Goal: Task Accomplishment & Management: Complete application form

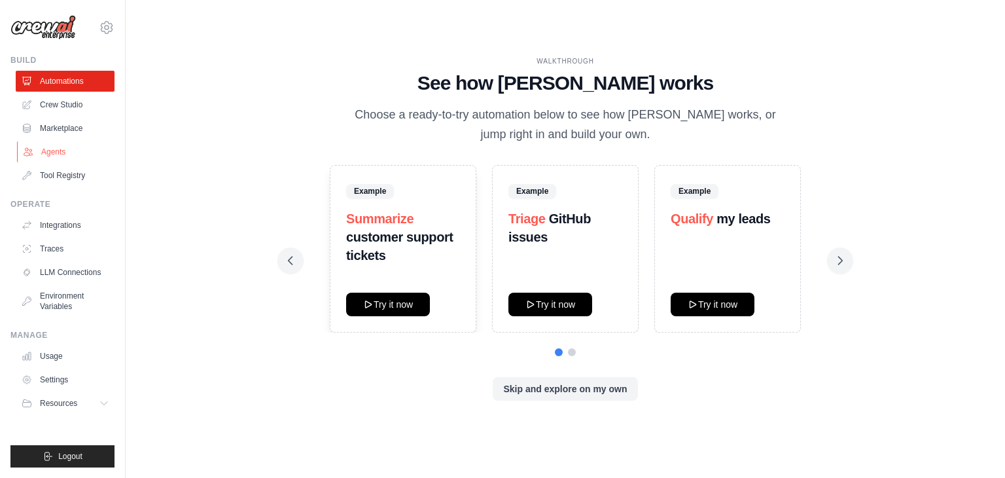
click at [64, 152] on link "Agents" at bounding box center [66, 151] width 99 height 21
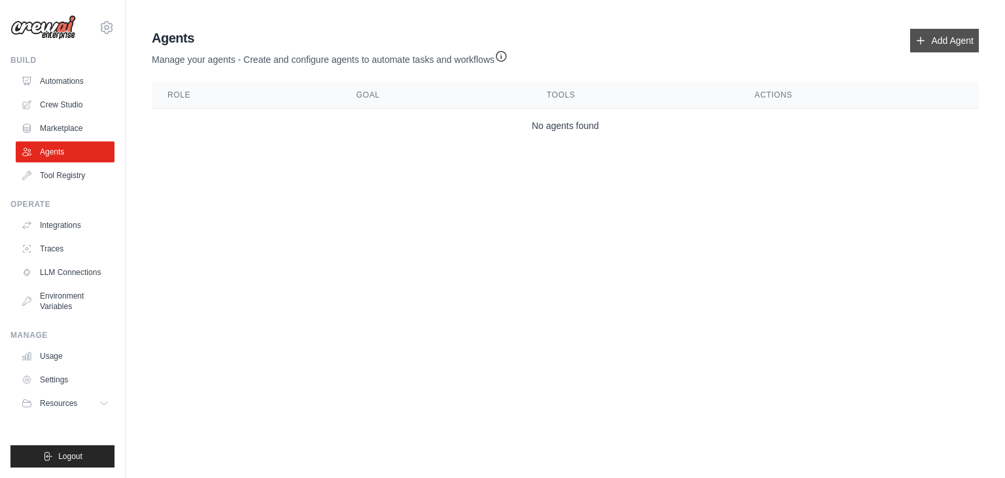
click at [941, 45] on link "Add Agent" at bounding box center [944, 41] width 69 height 24
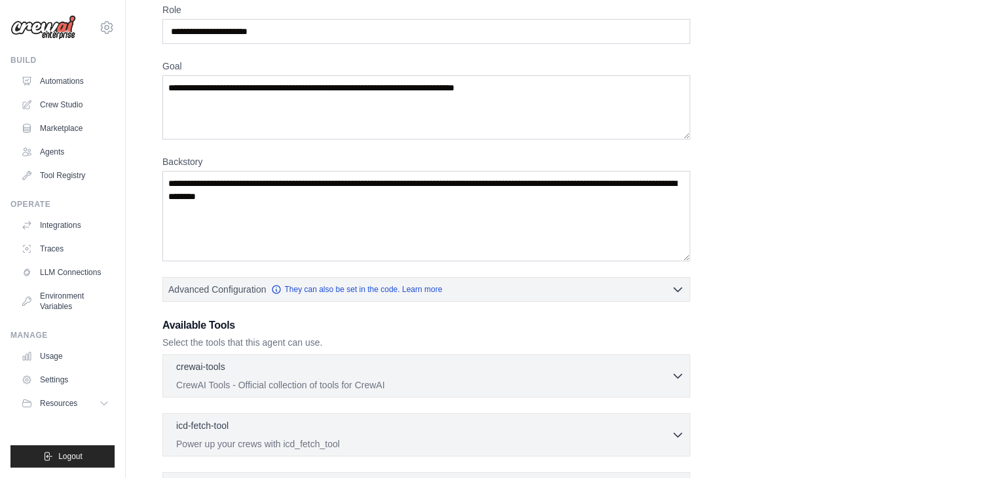
scroll to position [223, 0]
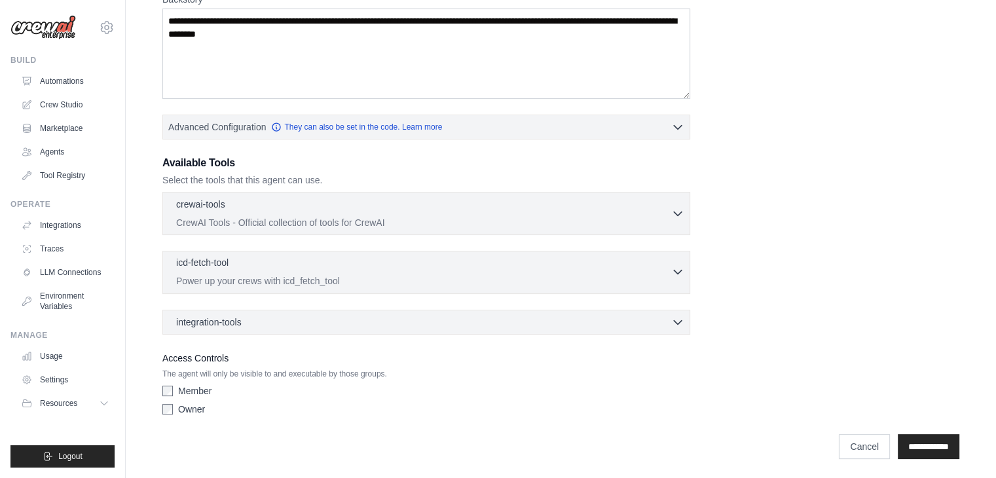
click at [229, 283] on p "Power up your crews with icd_fetch_tool" at bounding box center [423, 280] width 495 height 13
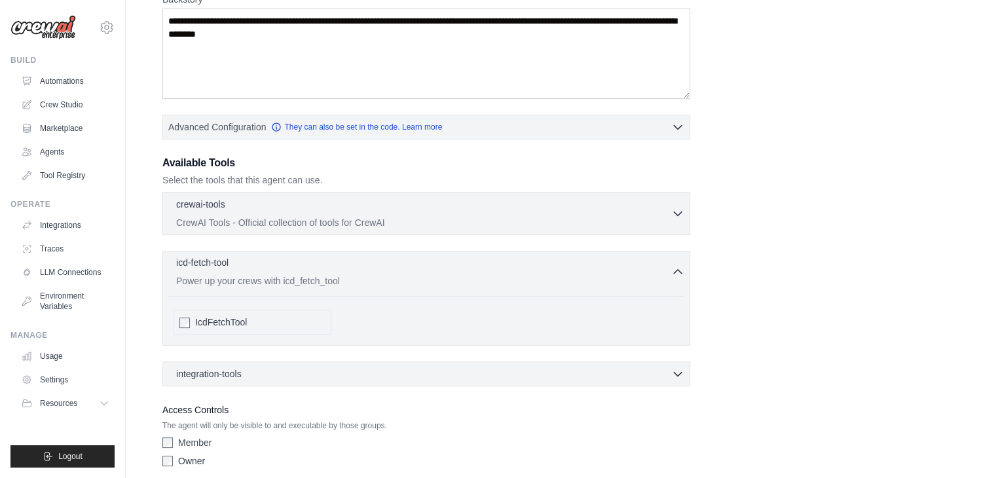
click at [229, 283] on p "Power up your crews with icd_fetch_tool" at bounding box center [423, 280] width 495 height 13
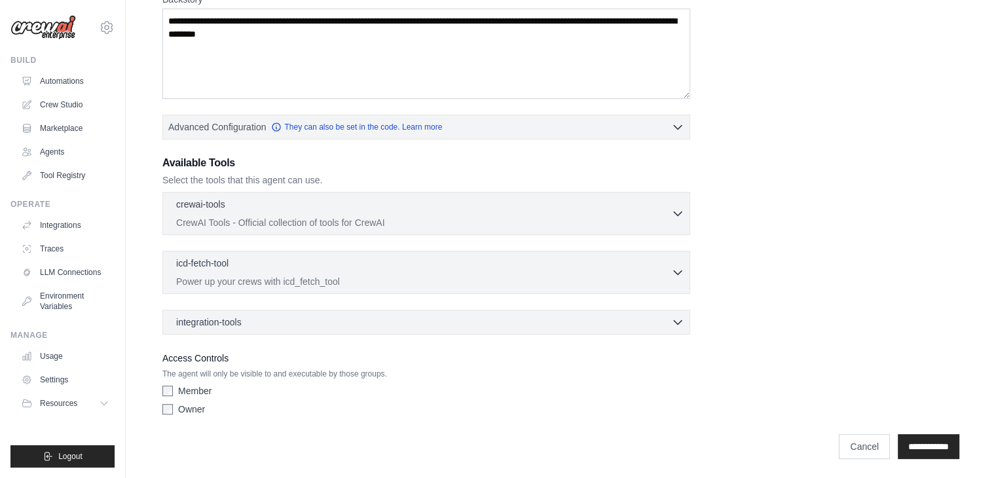
click at [241, 251] on div "icd-fetch-tool 0 selected Power up your crews with icd_fetch_tool IcdFetchTool" at bounding box center [426, 272] width 528 height 43
click at [241, 265] on div "icd-fetch-tool 0 selected" at bounding box center [423, 264] width 495 height 16
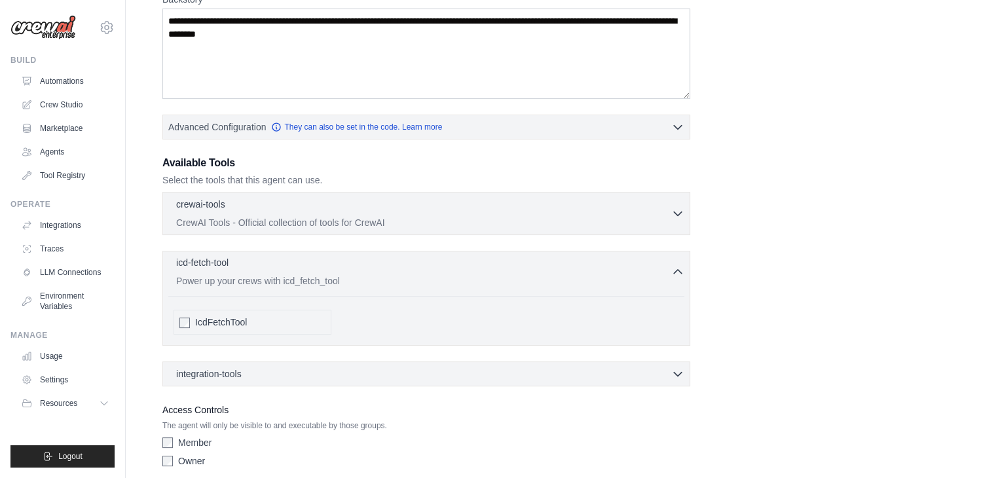
click at [262, 278] on p "Power up your crews with icd_fetch_tool" at bounding box center [423, 280] width 495 height 13
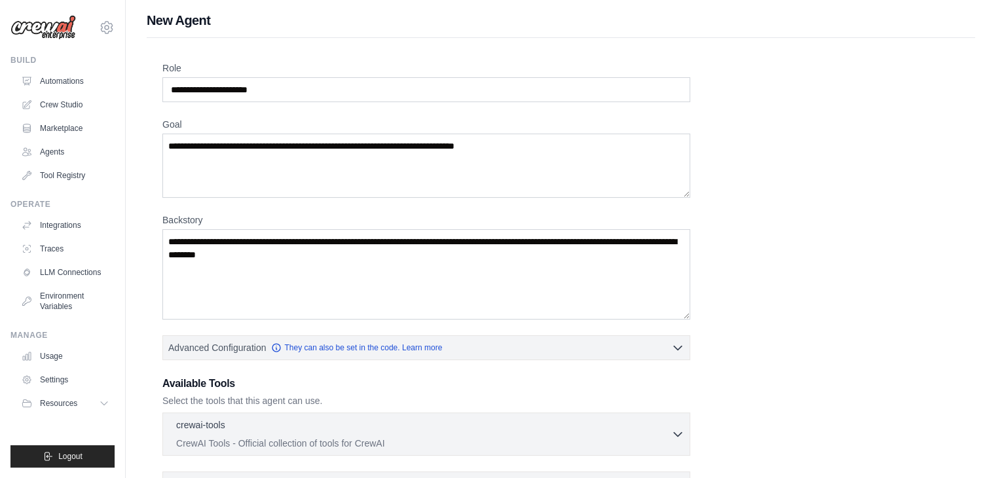
scroll to position [0, 0]
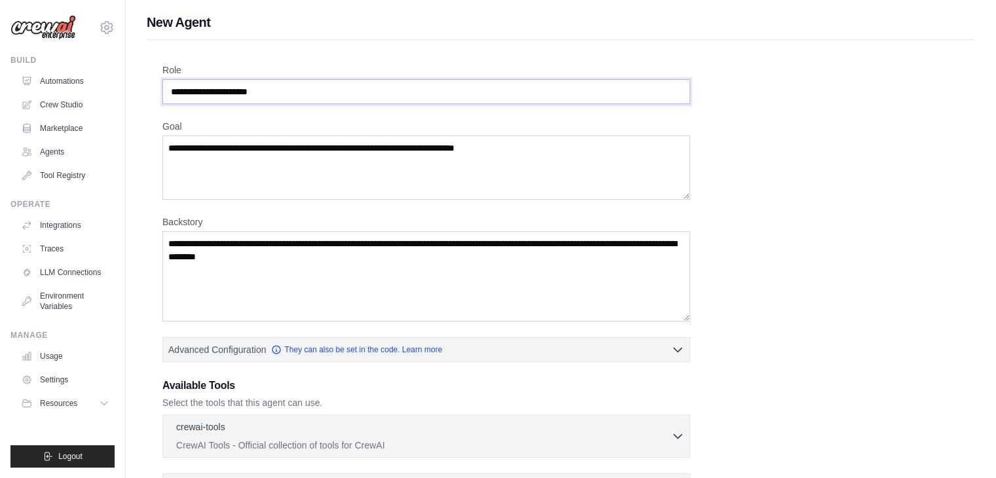
click at [310, 87] on input "Role" at bounding box center [426, 91] width 528 height 25
drag, startPoint x: 310, startPoint y: 87, endPoint x: 177, endPoint y: 96, distance: 132.5
click at [177, 96] on input "Role" at bounding box center [426, 91] width 528 height 25
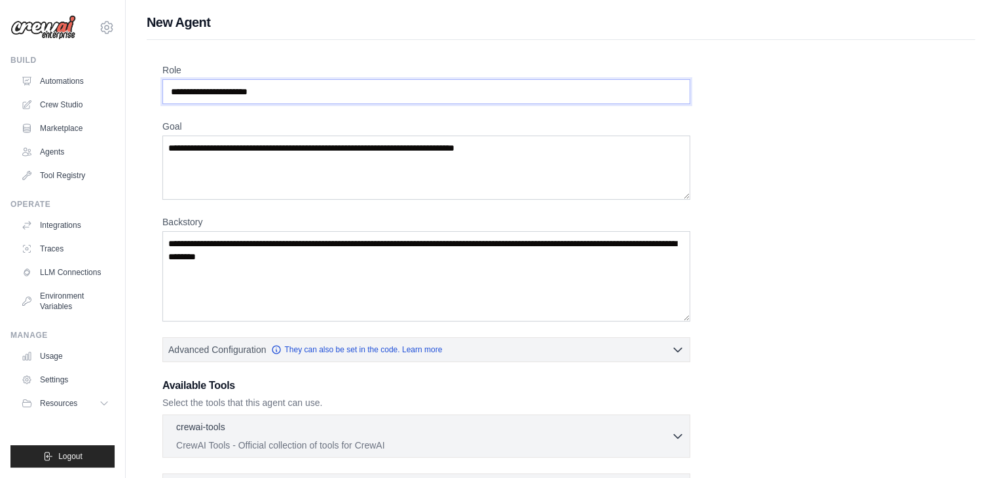
click at [176, 90] on input "Role" at bounding box center [426, 91] width 528 height 25
drag, startPoint x: 176, startPoint y: 90, endPoint x: 268, endPoint y: 92, distance: 91.7
click at [268, 92] on input "Role" at bounding box center [426, 91] width 528 height 25
click at [278, 92] on input "Role" at bounding box center [426, 91] width 528 height 25
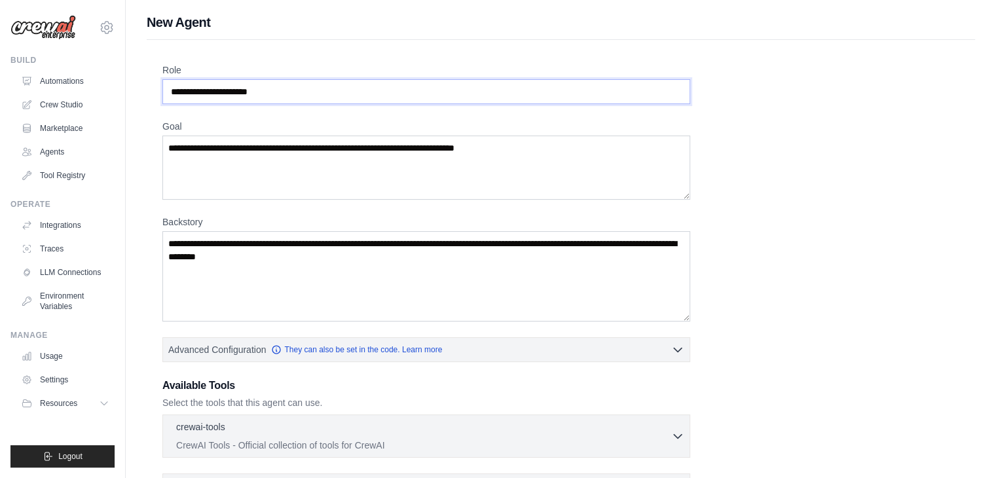
drag, startPoint x: 269, startPoint y: 88, endPoint x: 276, endPoint y: 89, distance: 6.6
click at [270, 88] on input "Role" at bounding box center [426, 91] width 528 height 25
click at [277, 90] on input "Role" at bounding box center [426, 91] width 528 height 25
click at [230, 154] on textarea "Goal" at bounding box center [426, 167] width 528 height 64
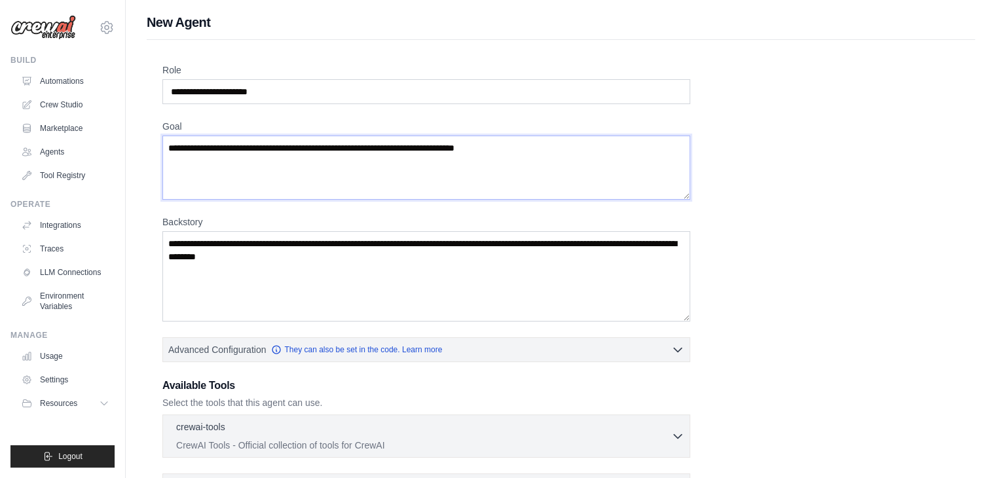
click at [230, 154] on textarea "Goal" at bounding box center [426, 167] width 528 height 64
drag, startPoint x: 251, startPoint y: 164, endPoint x: 440, endPoint y: 166, distance: 188.5
click at [434, 166] on textarea "Goal" at bounding box center [426, 167] width 528 height 64
drag, startPoint x: 476, startPoint y: 166, endPoint x: 488, endPoint y: 269, distance: 103.5
click at [482, 182] on textarea "Goal" at bounding box center [426, 167] width 528 height 64
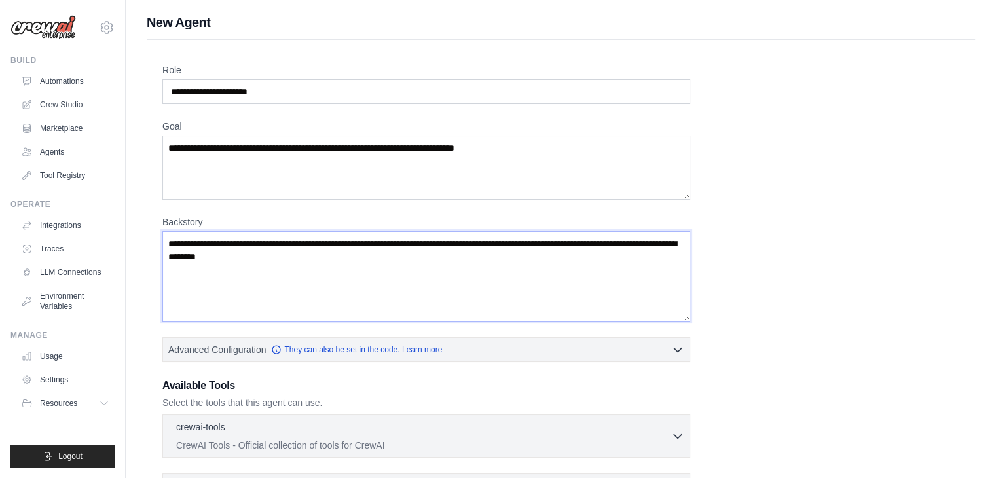
click at [488, 288] on textarea "Backstory" at bounding box center [426, 276] width 528 height 90
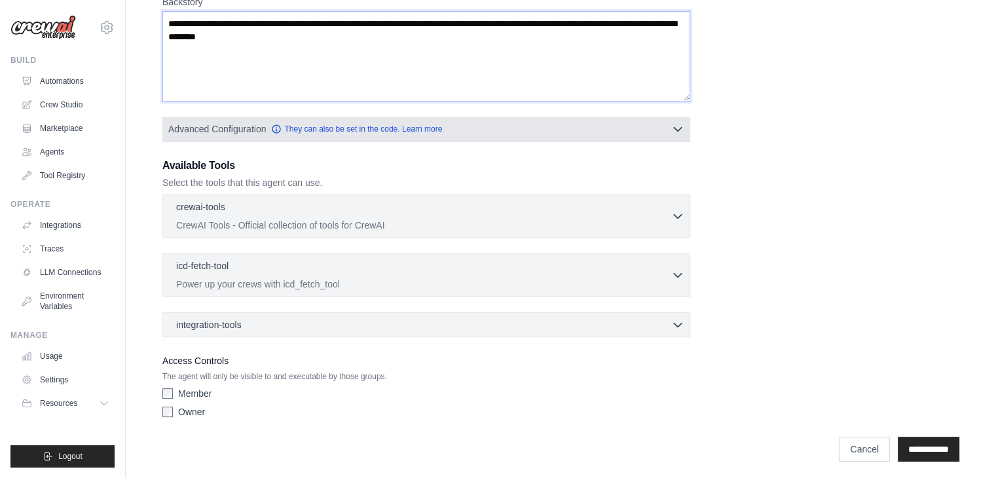
scroll to position [223, 0]
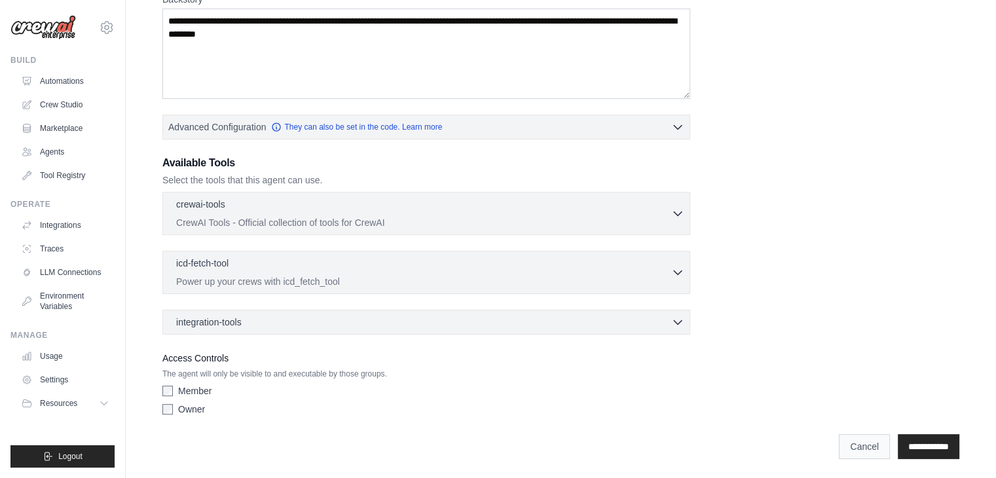
drag, startPoint x: 845, startPoint y: 430, endPoint x: 843, endPoint y: 440, distance: 10.7
click at [845, 431] on div "**********" at bounding box center [560, 440] width 797 height 38
click at [843, 440] on link "Cancel" at bounding box center [863, 446] width 51 height 25
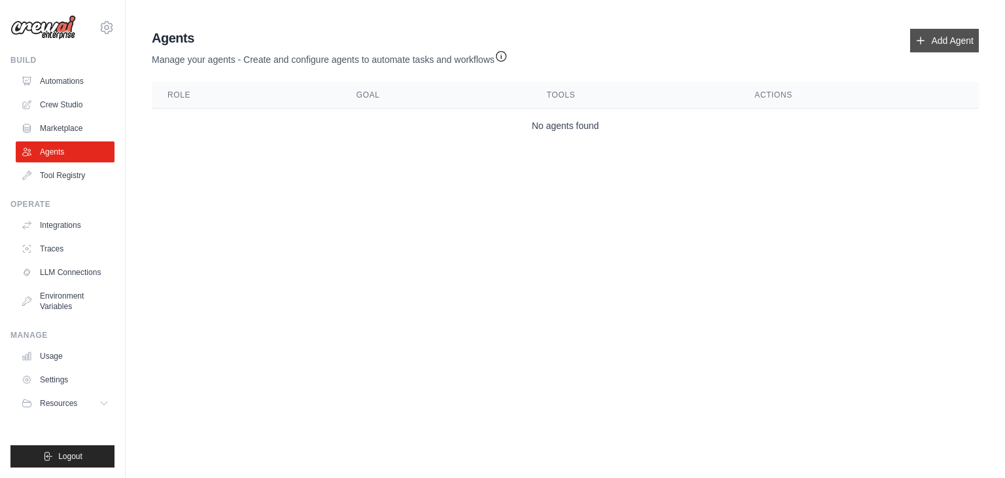
click at [927, 46] on link "Add Agent" at bounding box center [944, 41] width 69 height 24
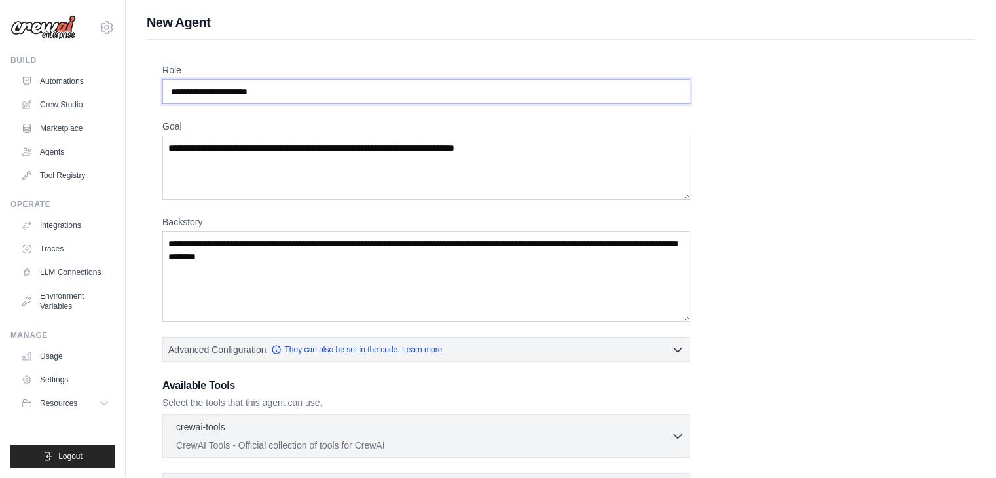
click at [278, 88] on input "Role" at bounding box center [426, 91] width 528 height 25
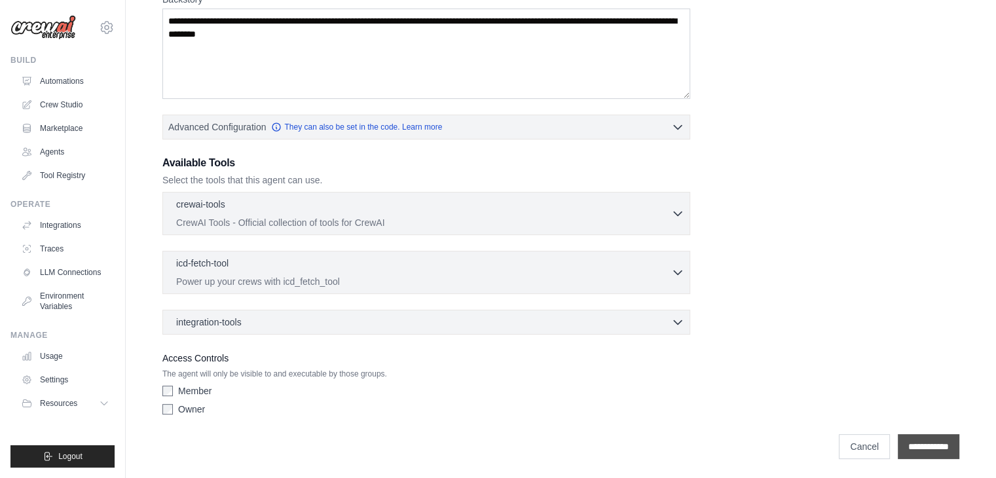
click at [911, 448] on input "**********" at bounding box center [928, 446] width 62 height 25
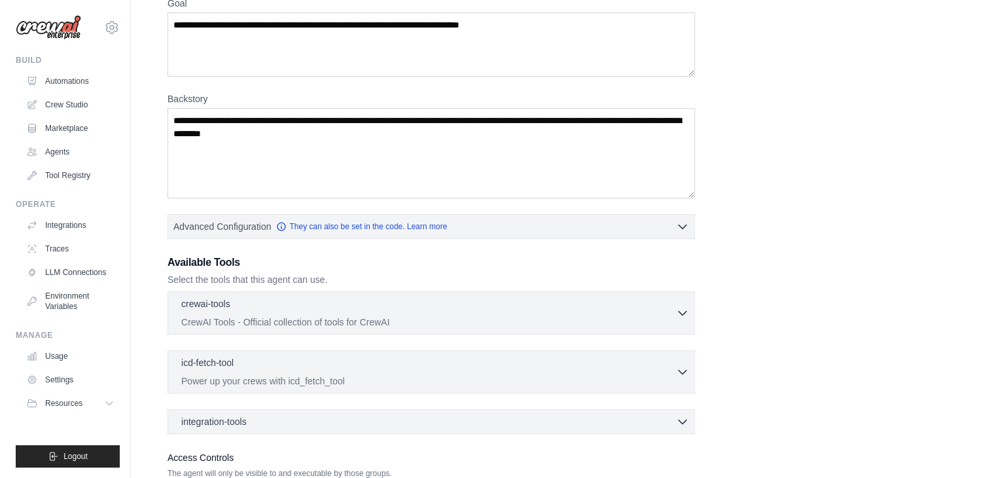
scroll to position [0, 0]
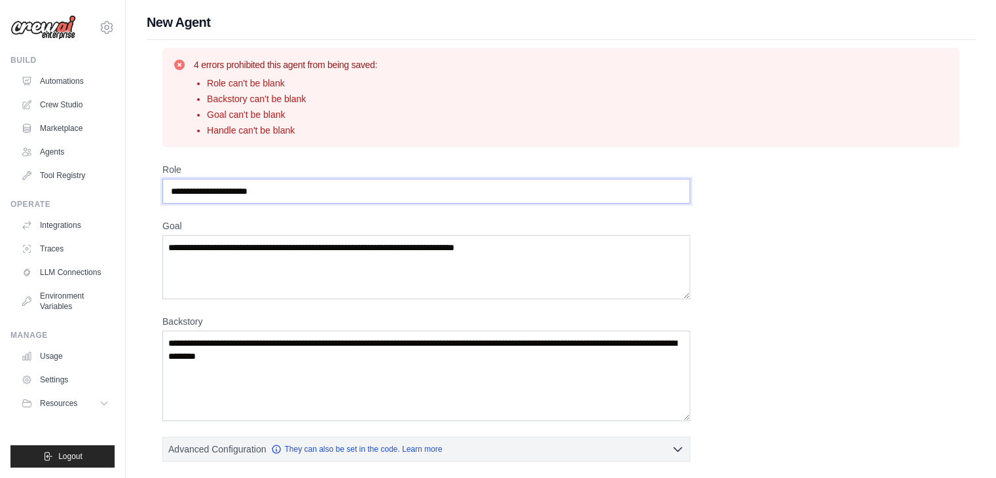
click at [304, 197] on input "Role" at bounding box center [426, 191] width 528 height 25
type input "**********"
click at [300, 245] on textarea "Goal" at bounding box center [426, 267] width 528 height 64
click at [68, 88] on link "Automations" at bounding box center [66, 81] width 99 height 21
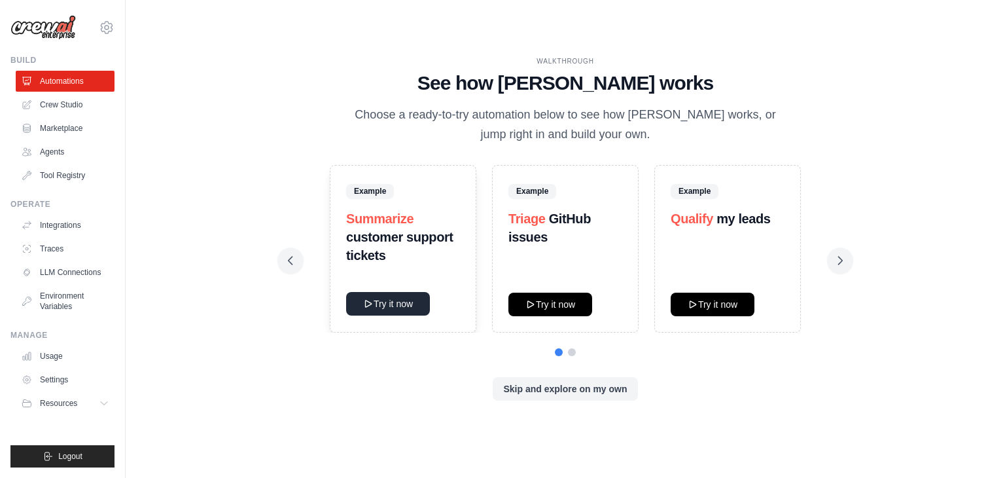
click at [395, 304] on button "Try it now" at bounding box center [388, 304] width 84 height 24
click at [56, 152] on link "Agents" at bounding box center [66, 151] width 99 height 21
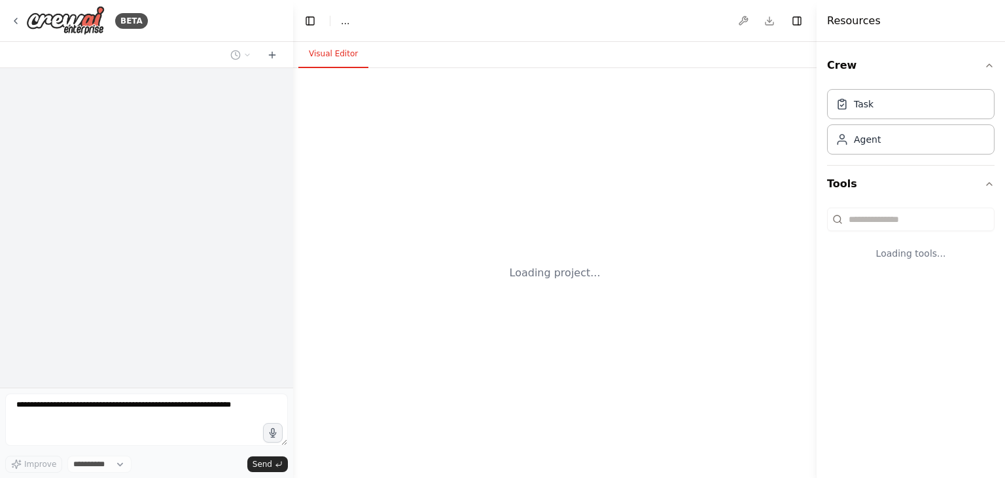
select select "****"
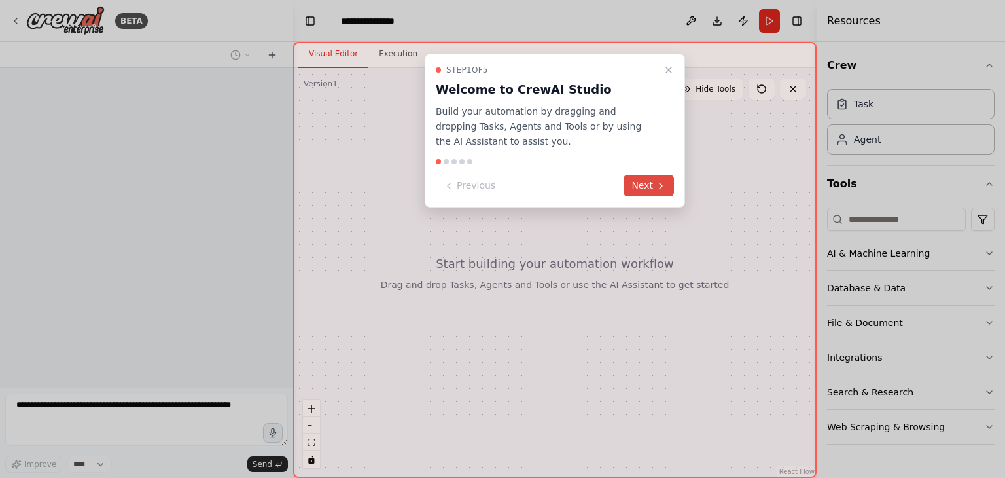
click at [652, 181] on button "Next" at bounding box center [649, 186] width 50 height 22
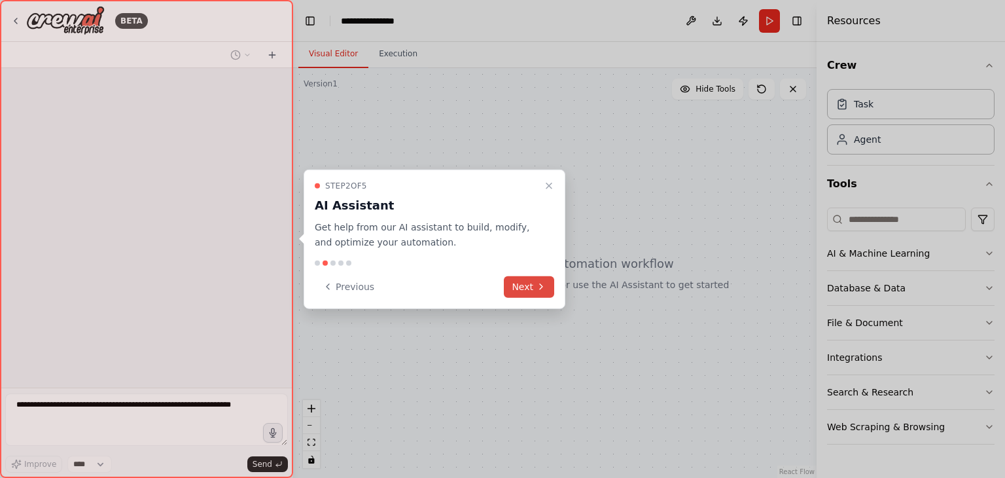
click at [550, 287] on button "Next" at bounding box center [529, 287] width 50 height 22
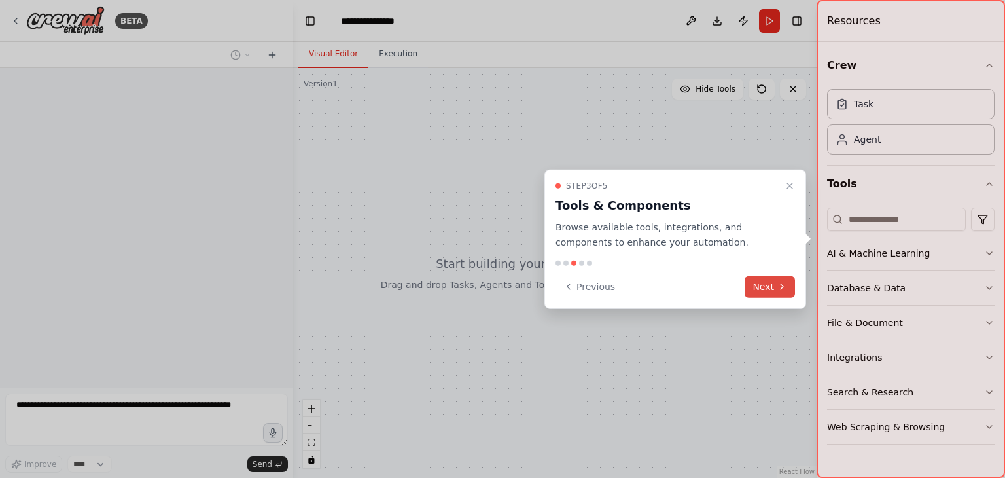
click at [755, 289] on button "Next" at bounding box center [770, 287] width 50 height 22
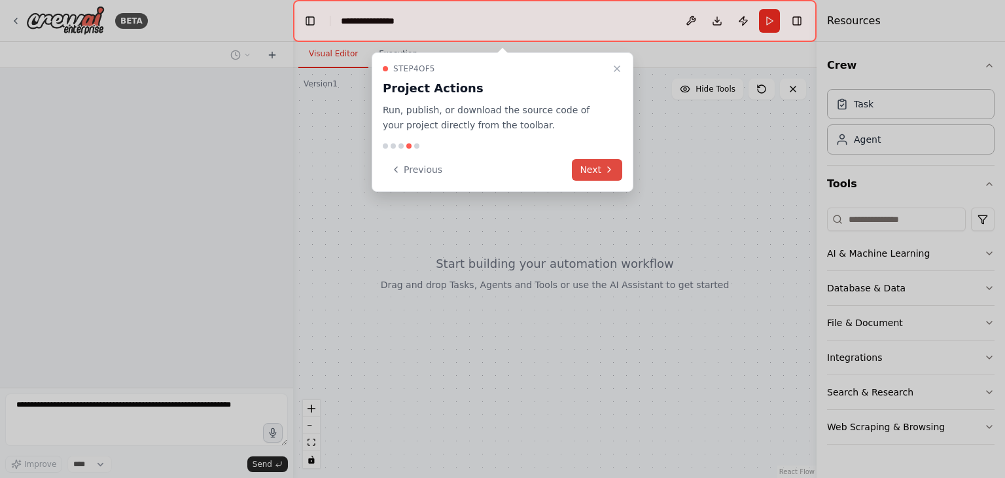
click at [598, 168] on button "Next" at bounding box center [597, 170] width 50 height 22
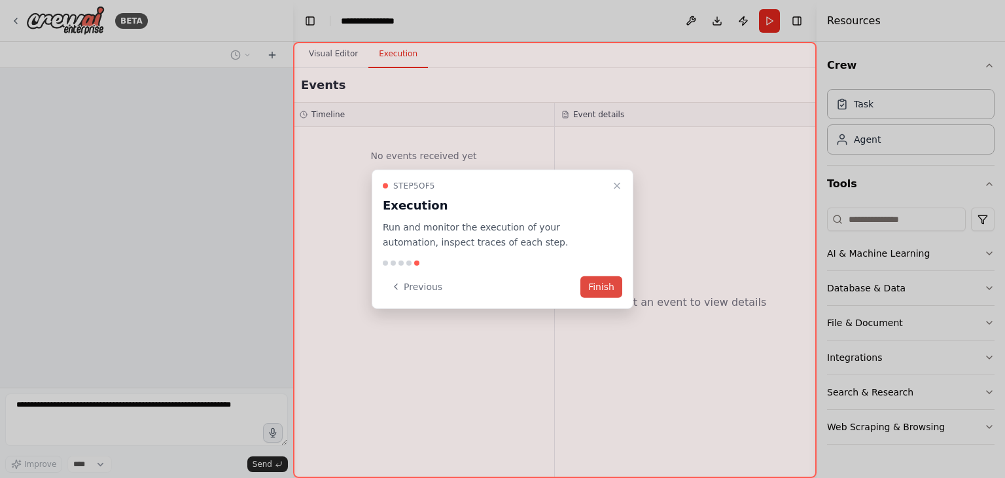
click at [597, 283] on button "Finish" at bounding box center [602, 287] width 42 height 22
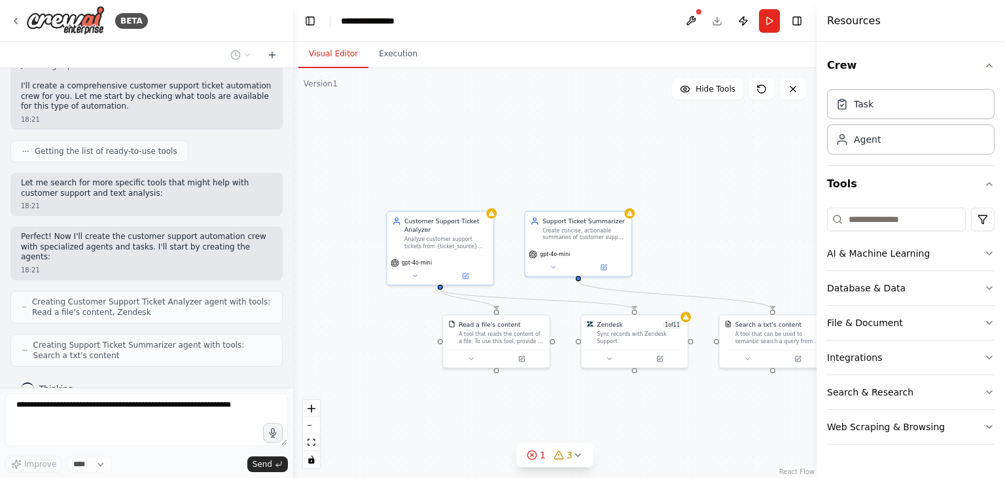
scroll to position [457, 0]
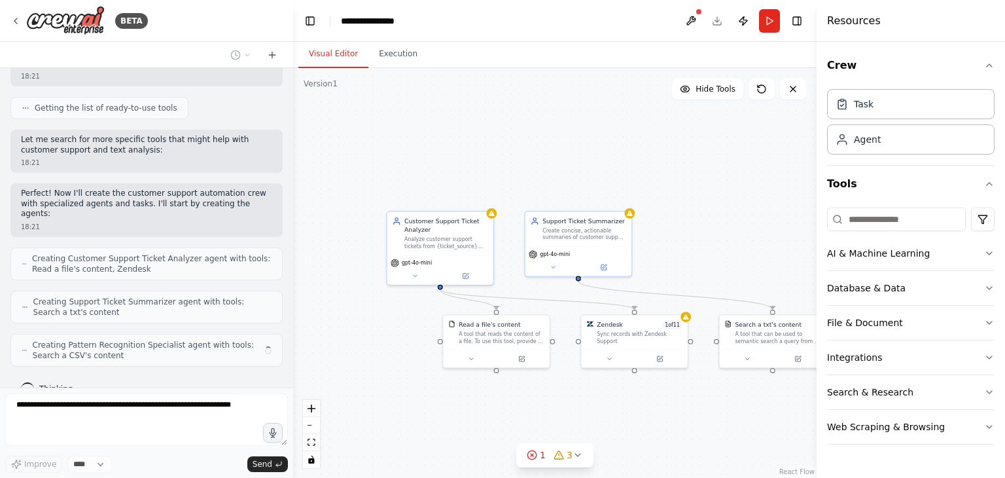
drag, startPoint x: 587, startPoint y: 386, endPoint x: 565, endPoint y: 388, distance: 22.3
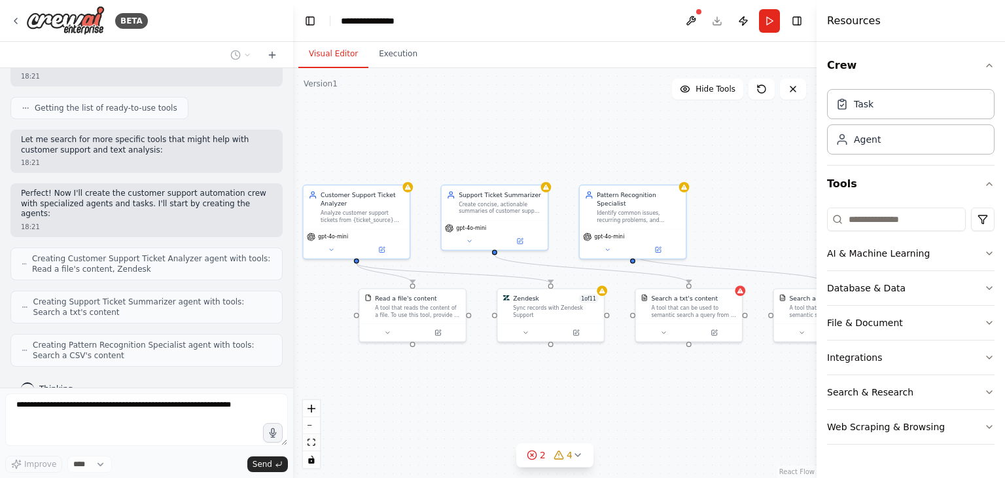
drag, startPoint x: 565, startPoint y: 388, endPoint x: 476, endPoint y: 362, distance: 92.8
click at [476, 362] on div ".deletable-edge-delete-btn { width: 20px; height: 20px; border: 0px solid #ffff…" at bounding box center [555, 273] width 524 height 410
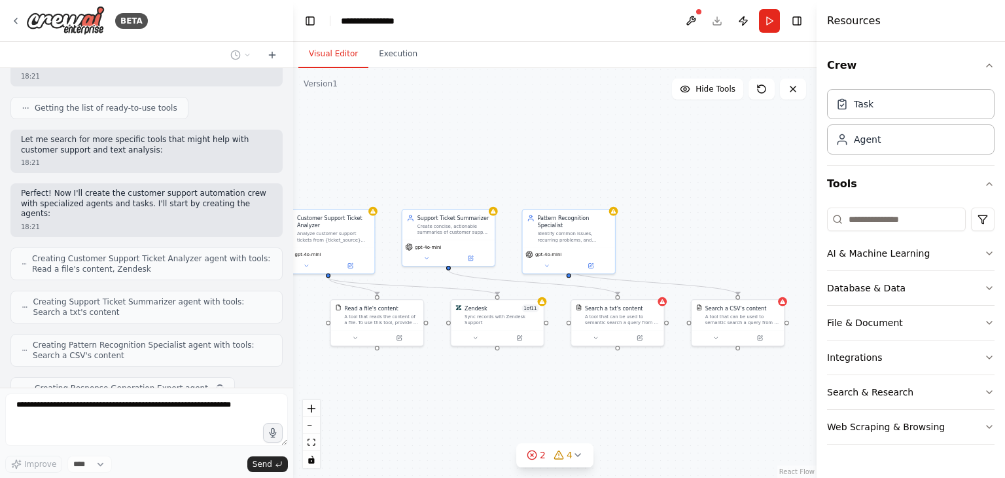
scroll to position [490, 0]
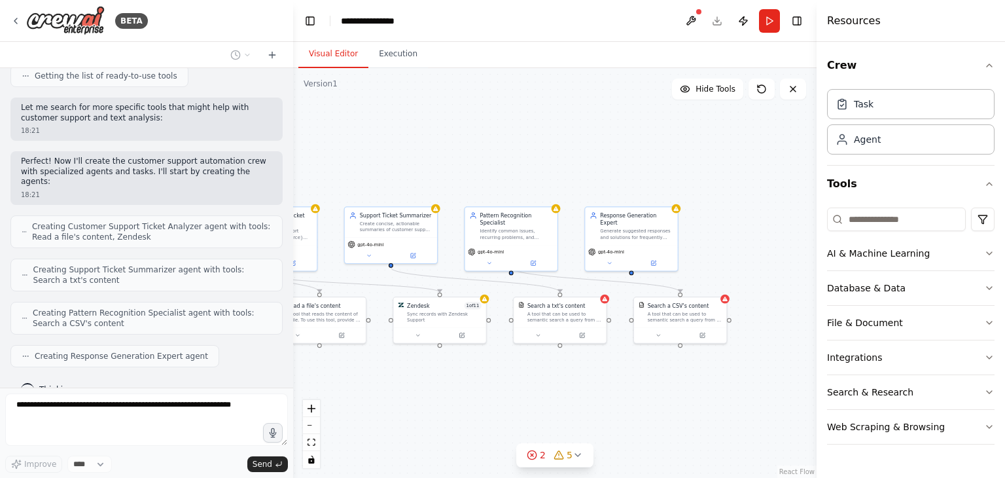
drag, startPoint x: 539, startPoint y: 370, endPoint x: 469, endPoint y: 367, distance: 70.7
click at [469, 367] on div ".deletable-edge-delete-btn { width: 20px; height: 20px; border: 0px solid #ffff…" at bounding box center [555, 273] width 524 height 410
click at [8, 22] on div "BETA" at bounding box center [146, 21] width 293 height 42
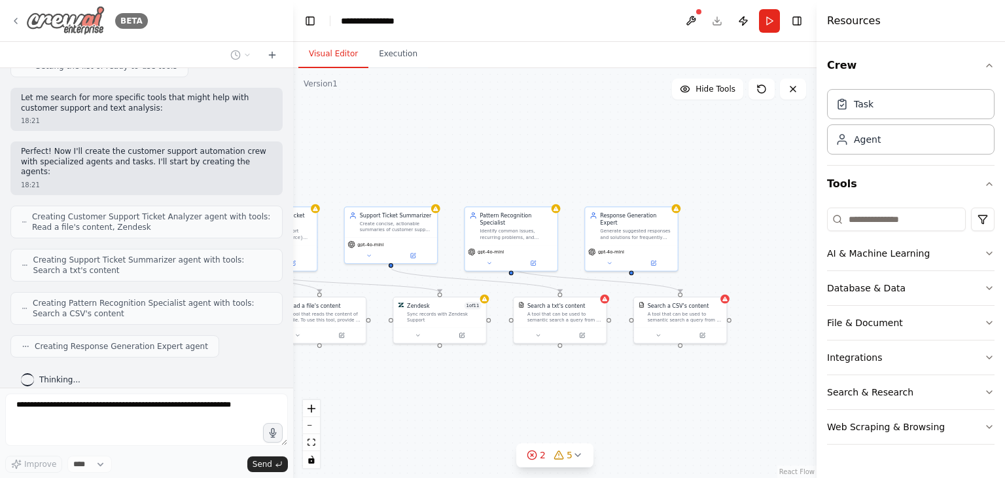
click at [14, 22] on icon at bounding box center [15, 20] width 3 height 5
